Goal: Communication & Community: Share content

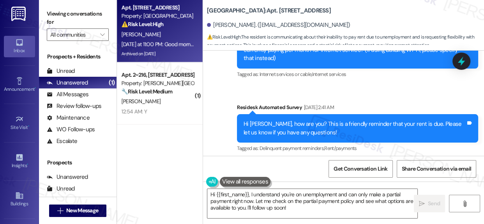
scroll to position [4, 0]
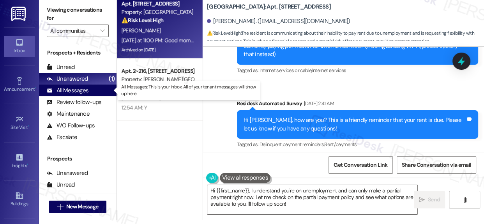
click at [80, 87] on div "All Messages" at bounding box center [68, 90] width 42 height 8
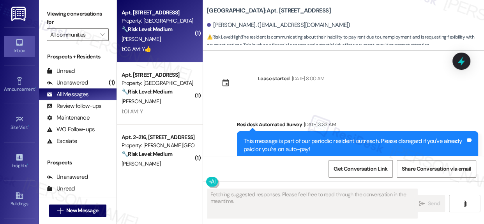
scroll to position [17479, 0]
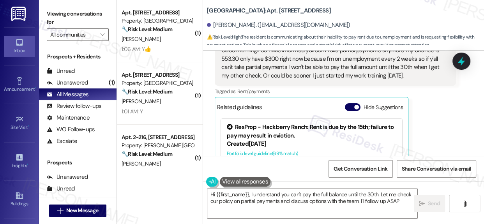
type textarea "Hi {{first_name}}, I understand you can't pay the full balance until the 30th. …"
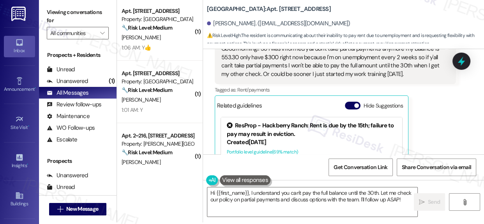
scroll to position [4, 0]
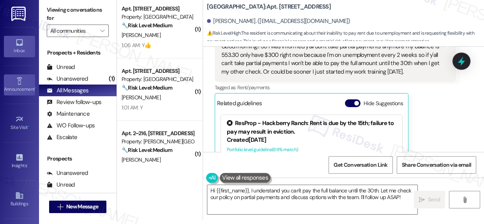
click at [16, 79] on icon at bounding box center [18, 80] width 5 height 7
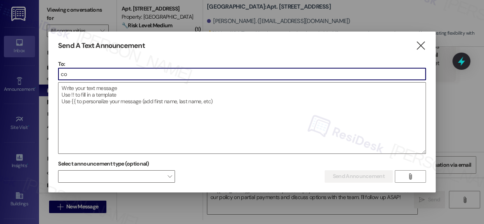
type input "c"
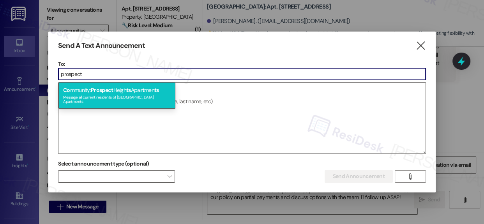
type input "prospect"
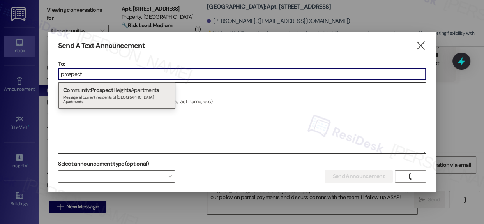
click at [130, 89] on span "ts" at bounding box center [128, 89] width 5 height 7
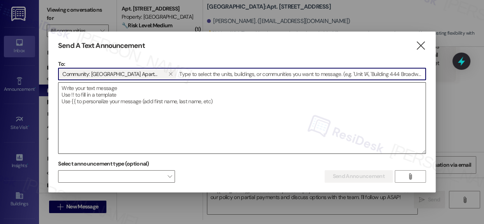
click at [132, 94] on textarea at bounding box center [241, 118] width 367 height 71
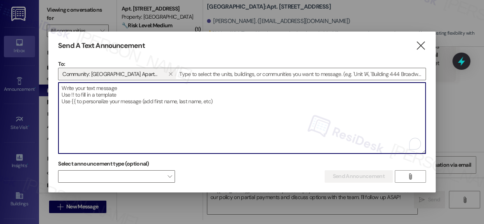
paste textarea "Hi {{first_name}}, When submitting work orders for your unit, please provide as…"
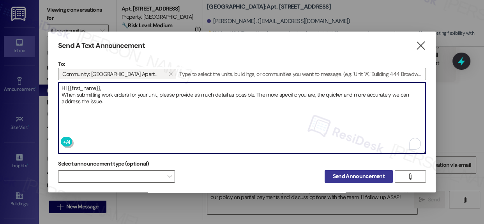
type textarea "Hi {{first_name}}, When submitting work orders for your unit, please provide as…"
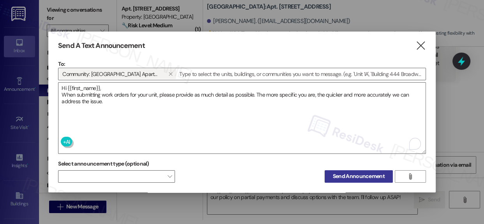
click at [356, 172] on span "Send Announcement" at bounding box center [359, 176] width 52 height 8
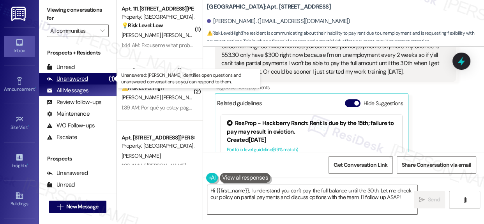
click at [77, 79] on div "Unanswered" at bounding box center [67, 79] width 41 height 8
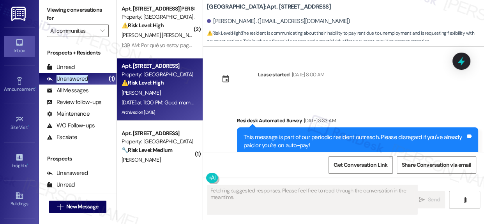
scroll to position [17479, 0]
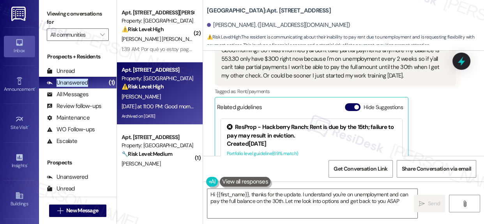
type textarea "Hi {{first_name}}, thanks for the update. I understand you're on unemployment a…"
